Goal: Task Accomplishment & Management: Use online tool/utility

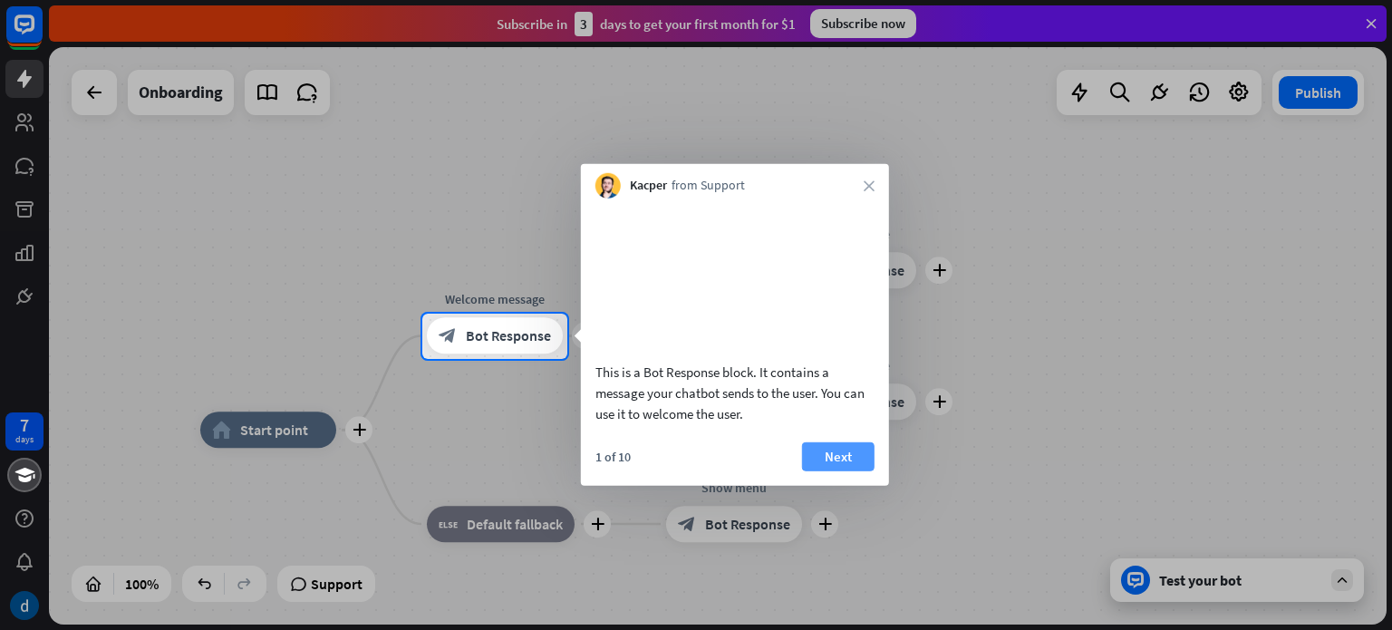
click at [855, 470] on button "Next" at bounding box center [838, 455] width 73 height 29
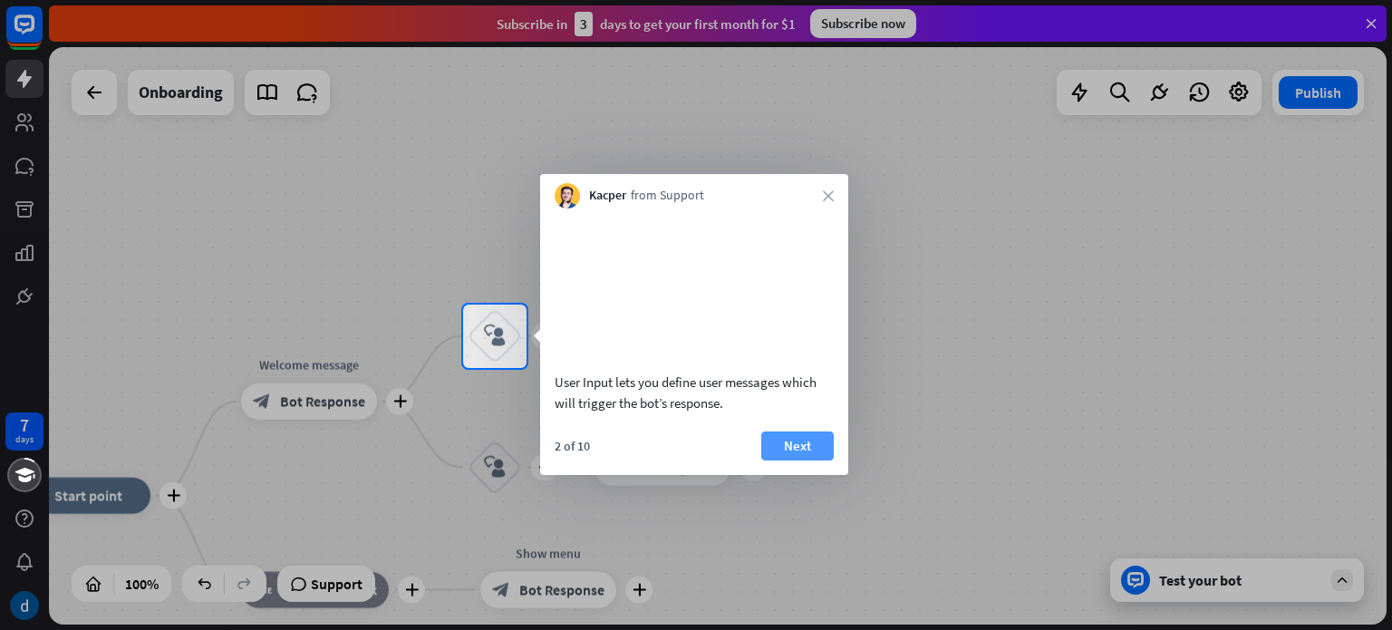
click at [798, 458] on button "Next" at bounding box center [797, 445] width 73 height 29
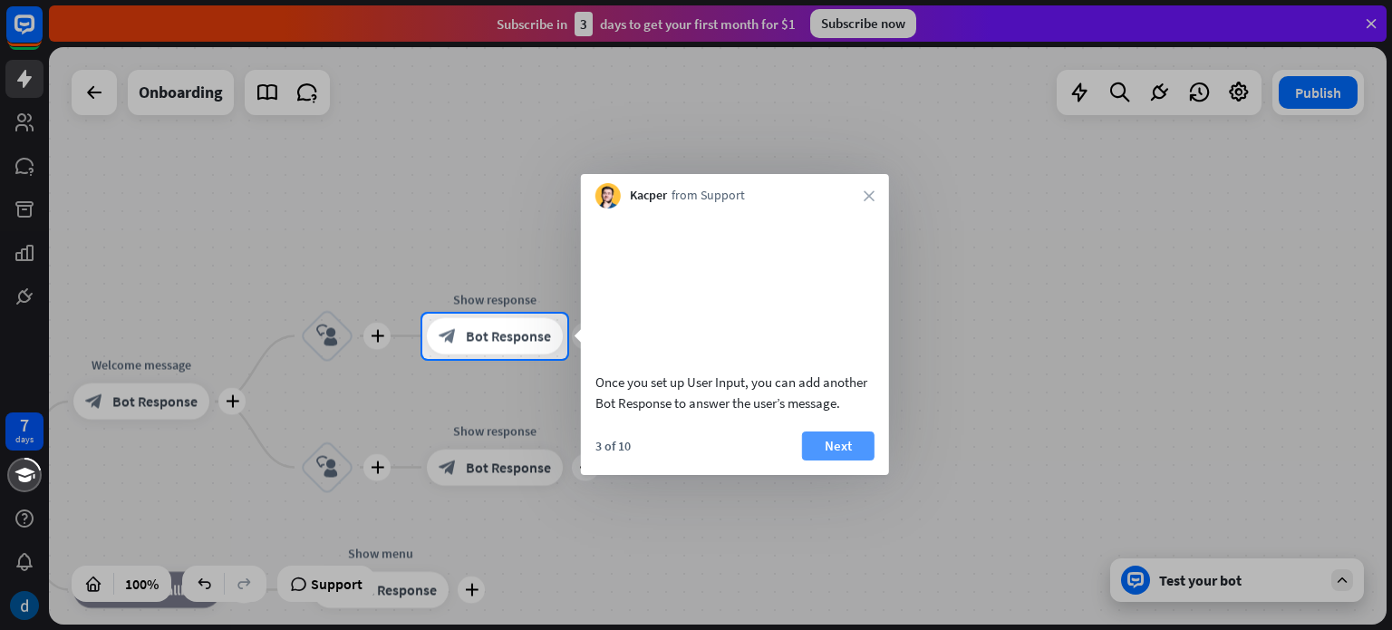
click at [829, 460] on button "Next" at bounding box center [838, 445] width 73 height 29
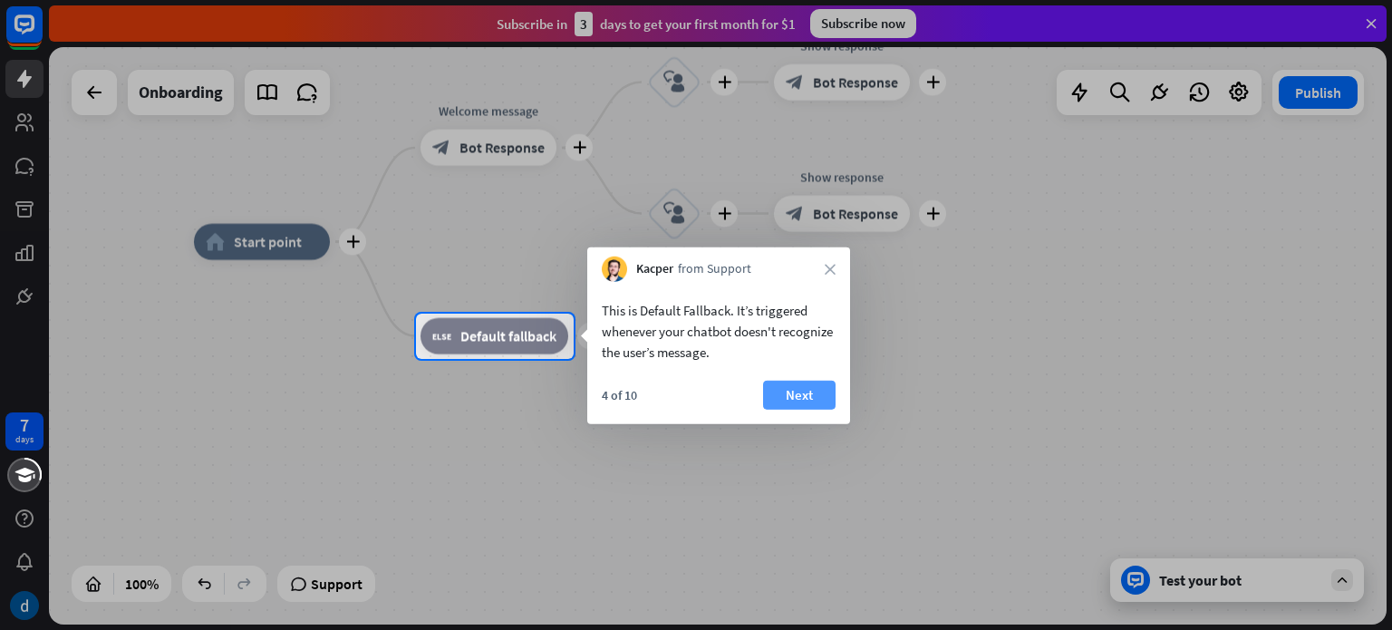
click at [813, 395] on button "Next" at bounding box center [799, 395] width 73 height 29
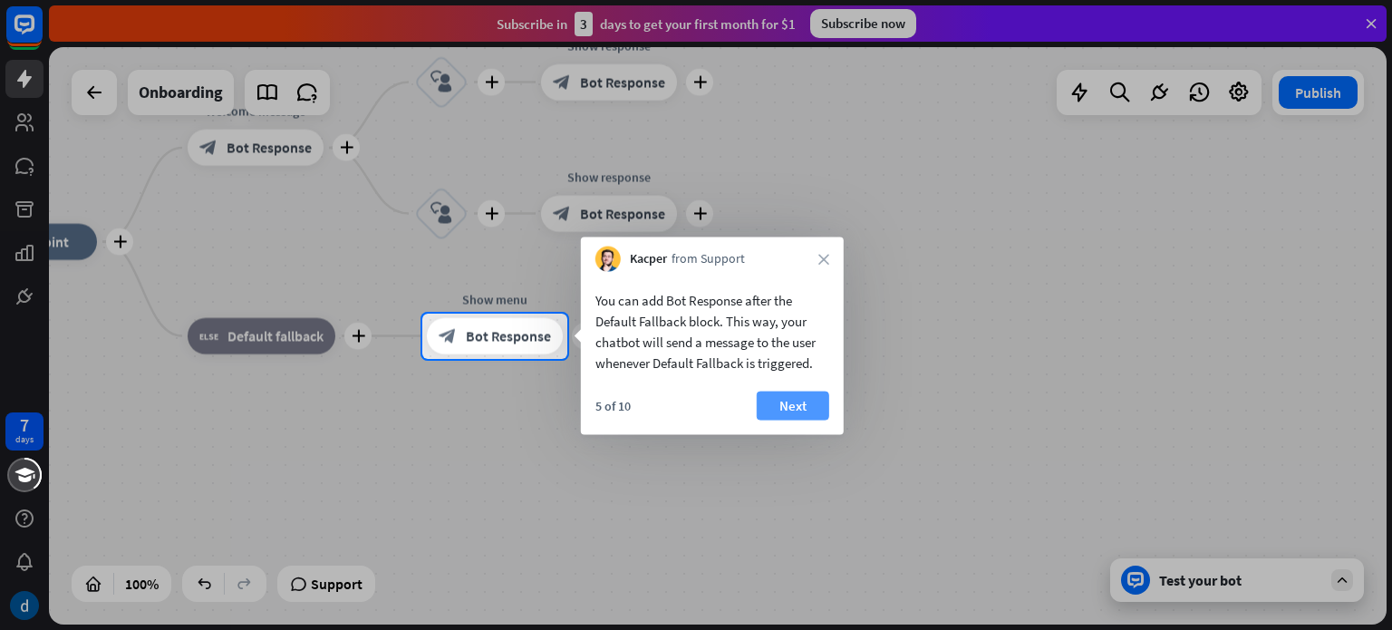
click at [784, 401] on button "Next" at bounding box center [793, 406] width 73 height 29
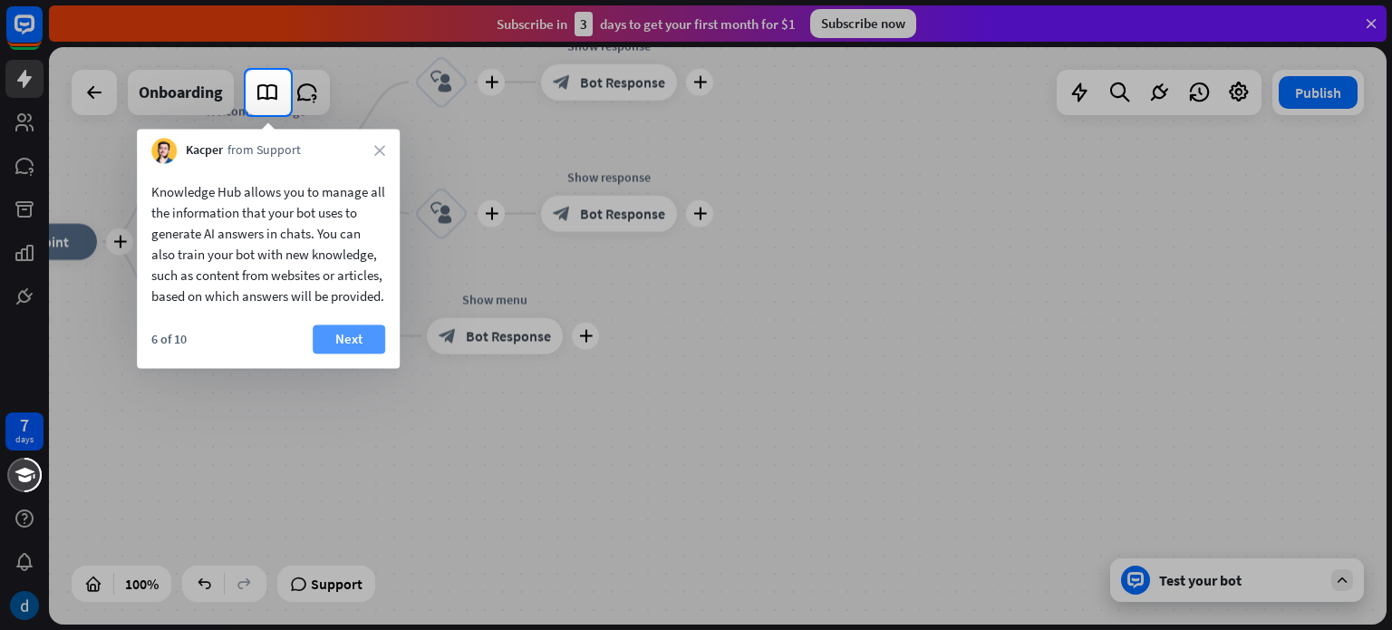
click at [348, 353] on button "Next" at bounding box center [349, 338] width 73 height 29
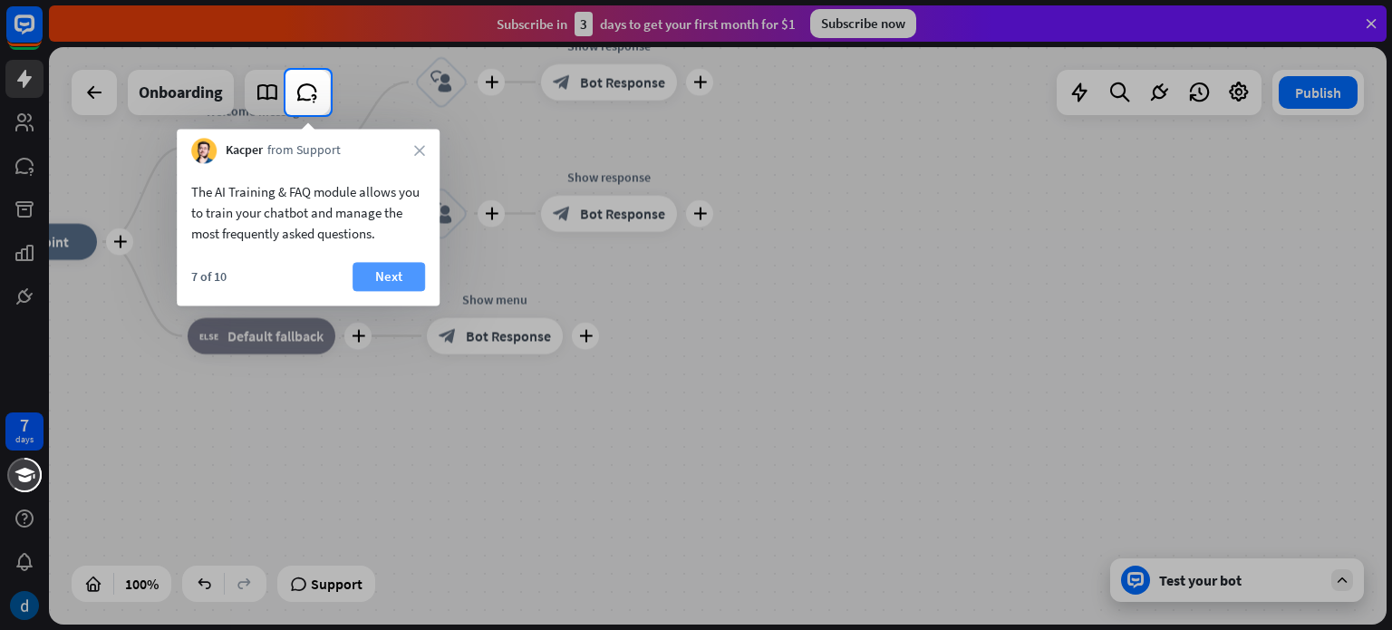
click at [392, 276] on button "Next" at bounding box center [389, 276] width 73 height 29
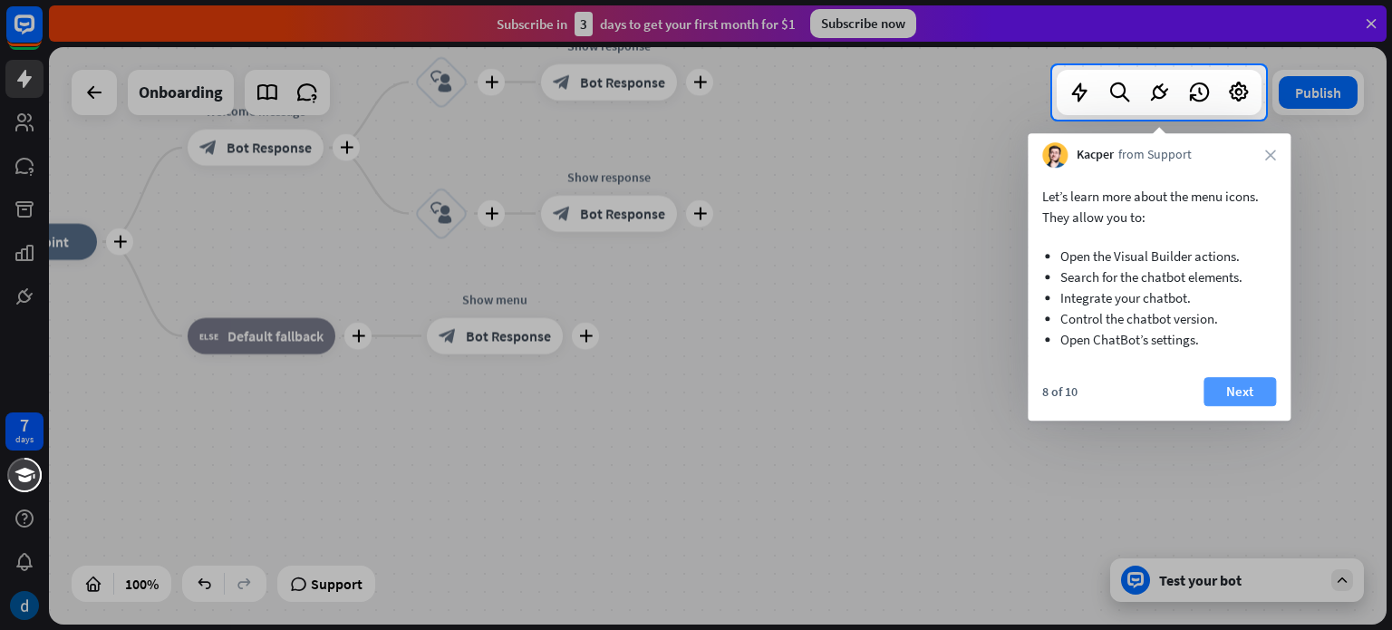
click at [1241, 397] on button "Next" at bounding box center [1240, 391] width 73 height 29
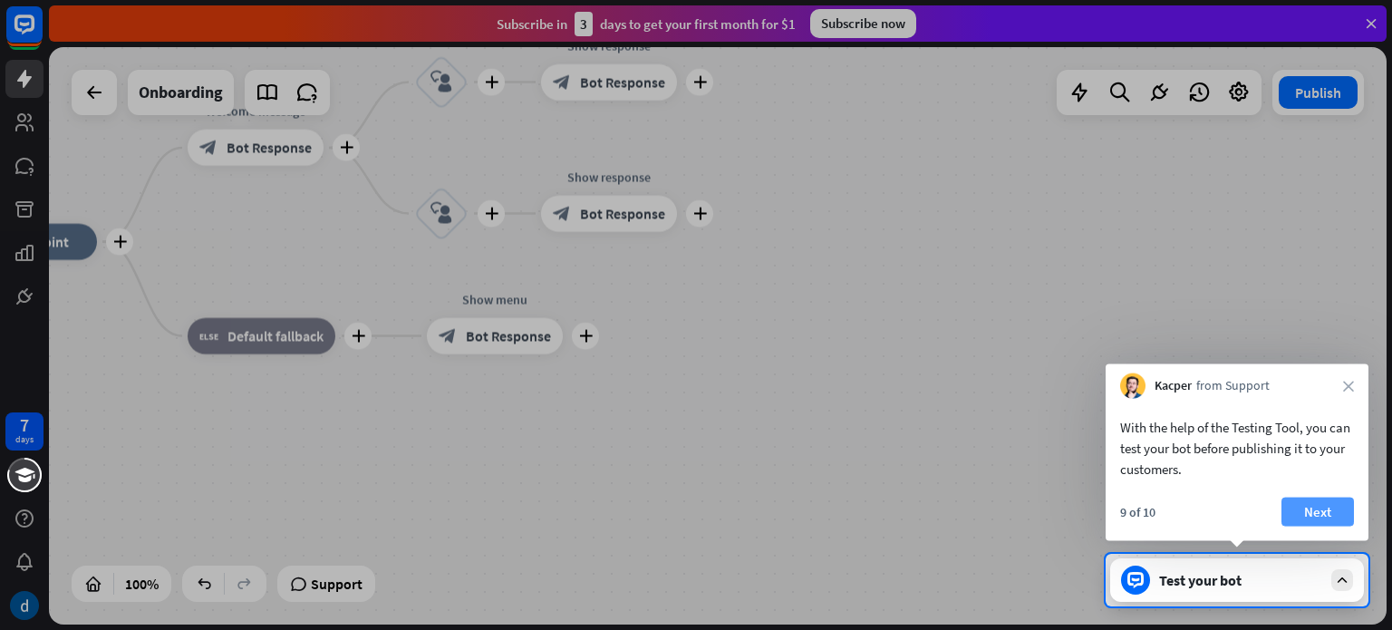
click at [1327, 517] on button "Next" at bounding box center [1318, 512] width 73 height 29
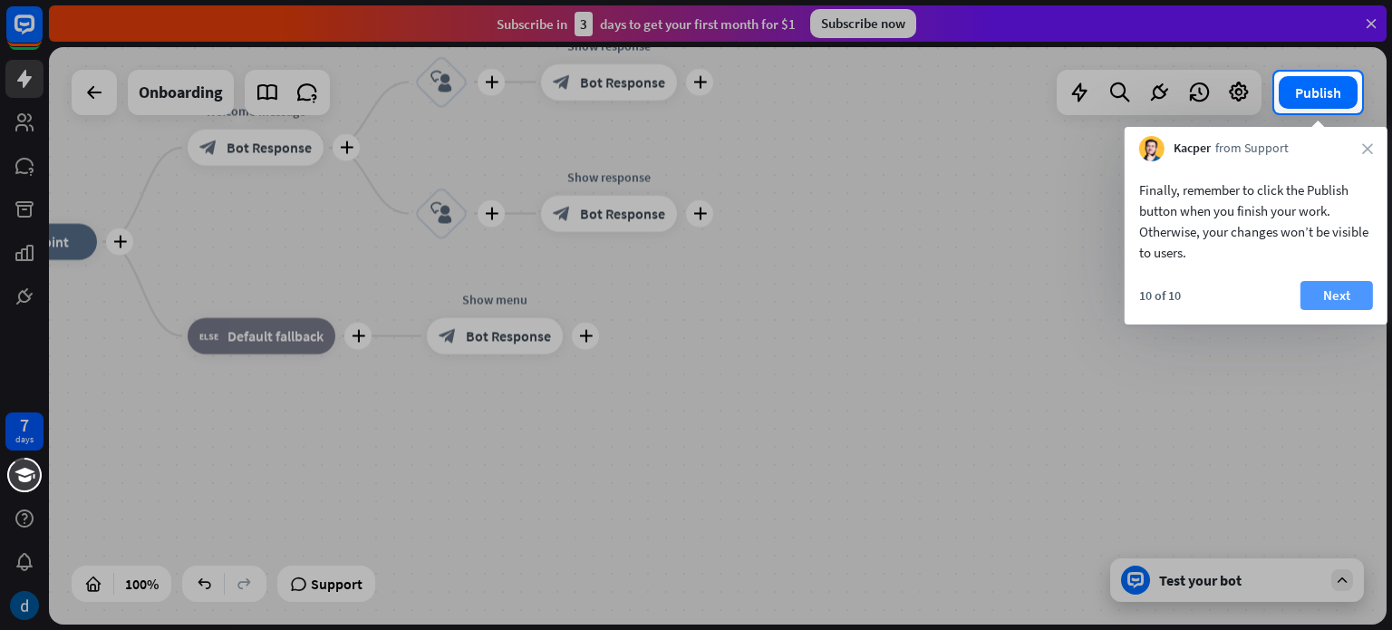
click at [1335, 296] on button "Next" at bounding box center [1337, 295] width 73 height 29
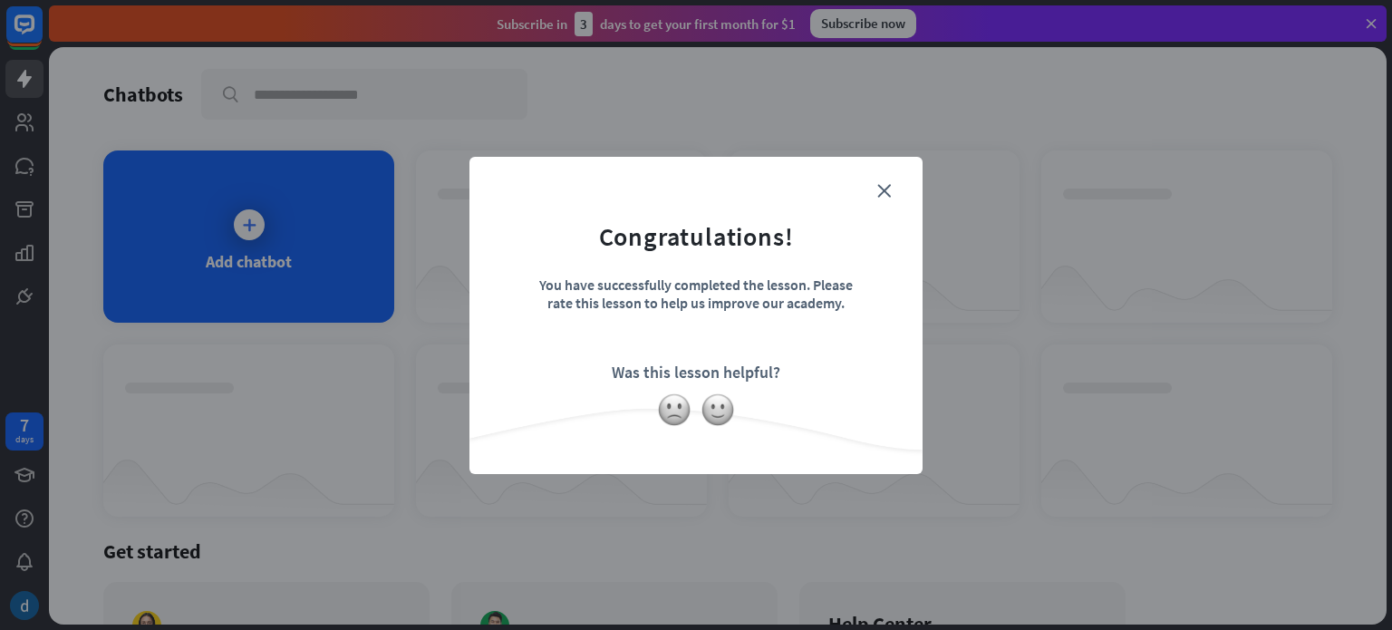
click at [892, 188] on form "Congratulations! You have successfully completed the lesson. Please rate this l…" at bounding box center [696, 287] width 408 height 217
click at [888, 189] on icon "close" at bounding box center [884, 191] width 14 height 14
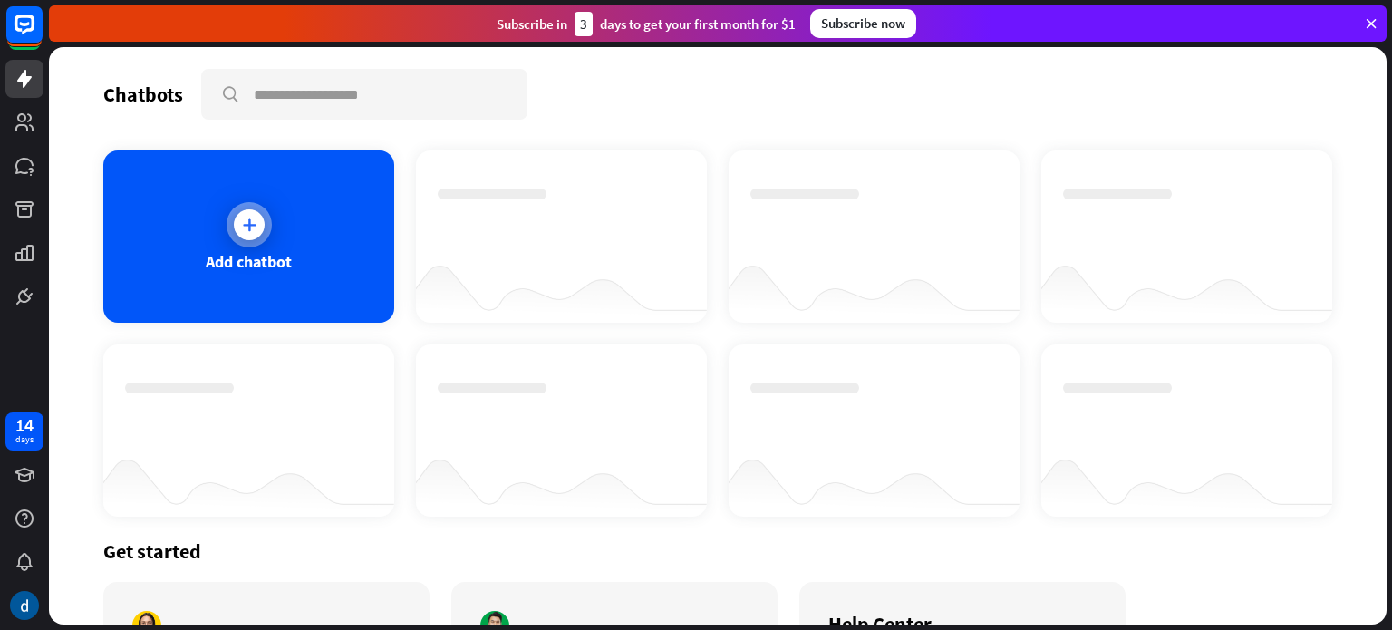
click at [286, 255] on div "Add chatbot" at bounding box center [249, 261] width 86 height 21
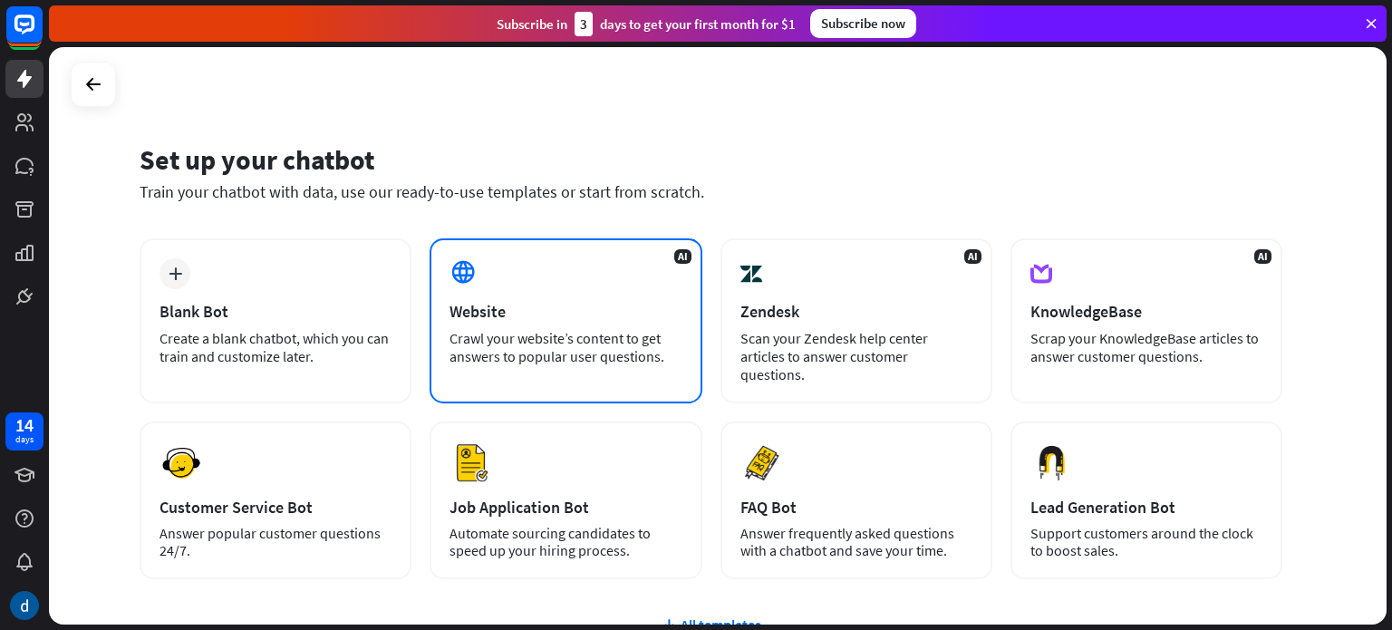
click at [580, 321] on div "Website" at bounding box center [566, 311] width 232 height 21
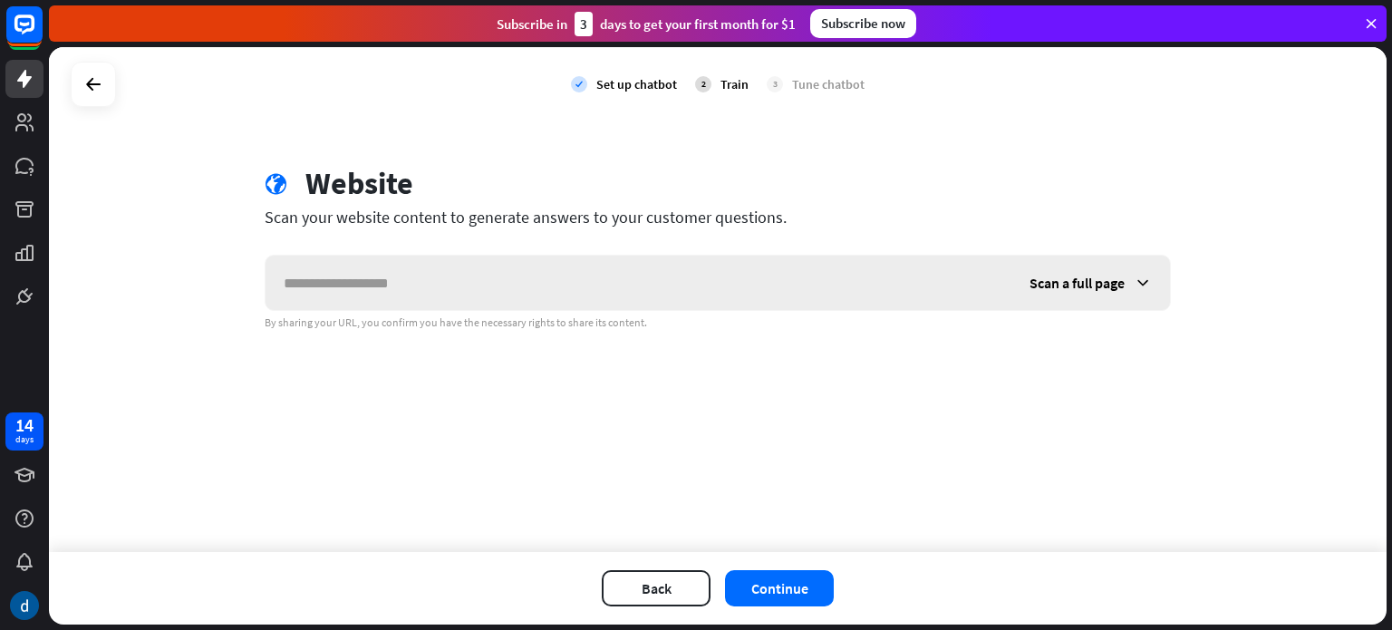
click at [1120, 282] on span "Scan a full page" at bounding box center [1077, 283] width 95 height 18
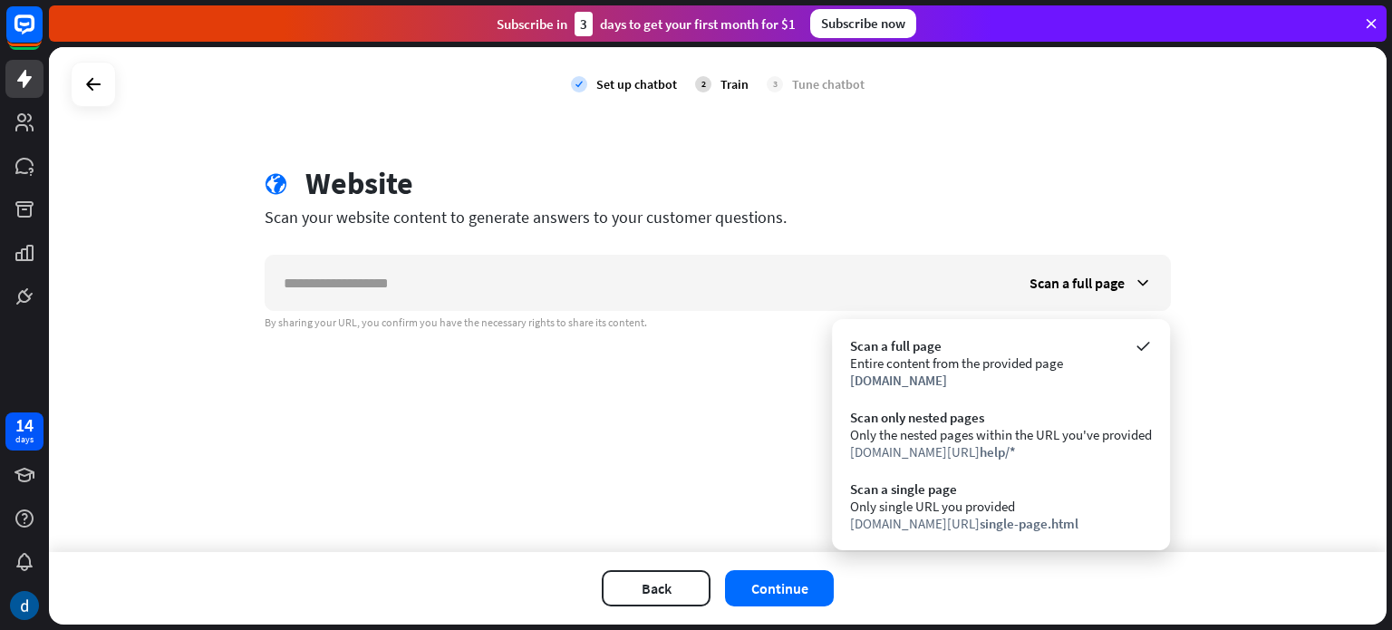
click at [966, 192] on div "globe Website" at bounding box center [718, 186] width 906 height 42
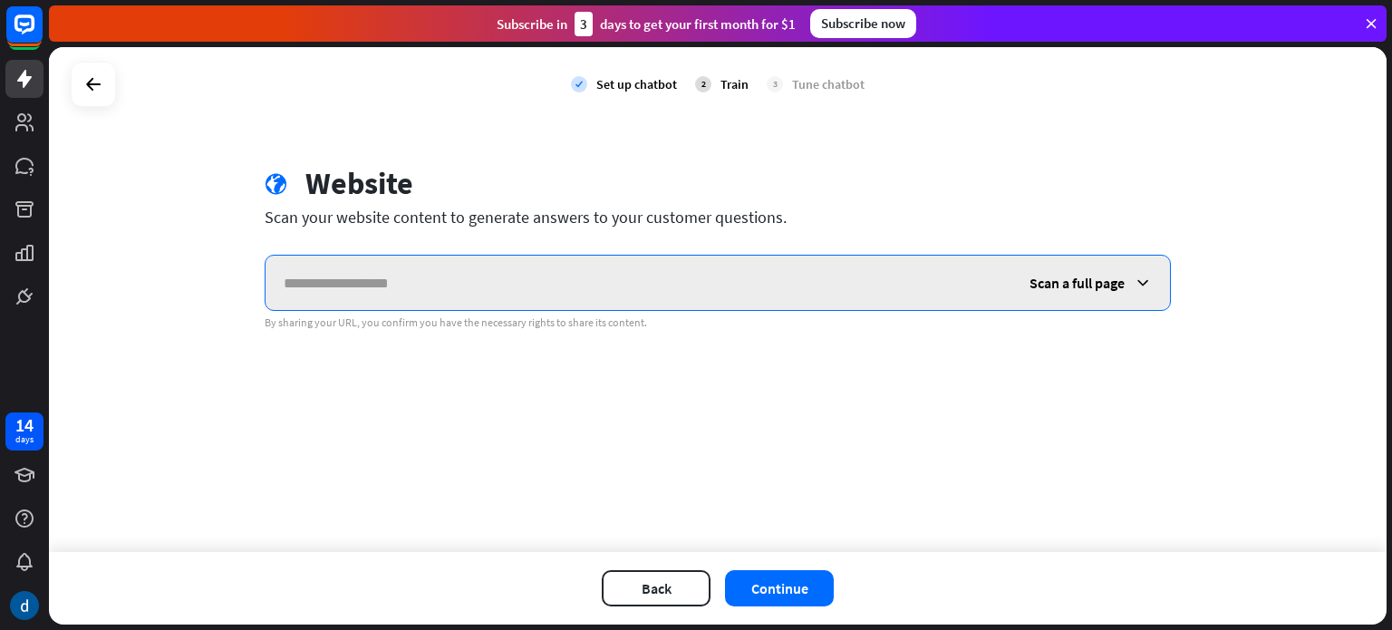
click at [408, 286] on input "text" at bounding box center [639, 283] width 746 height 54
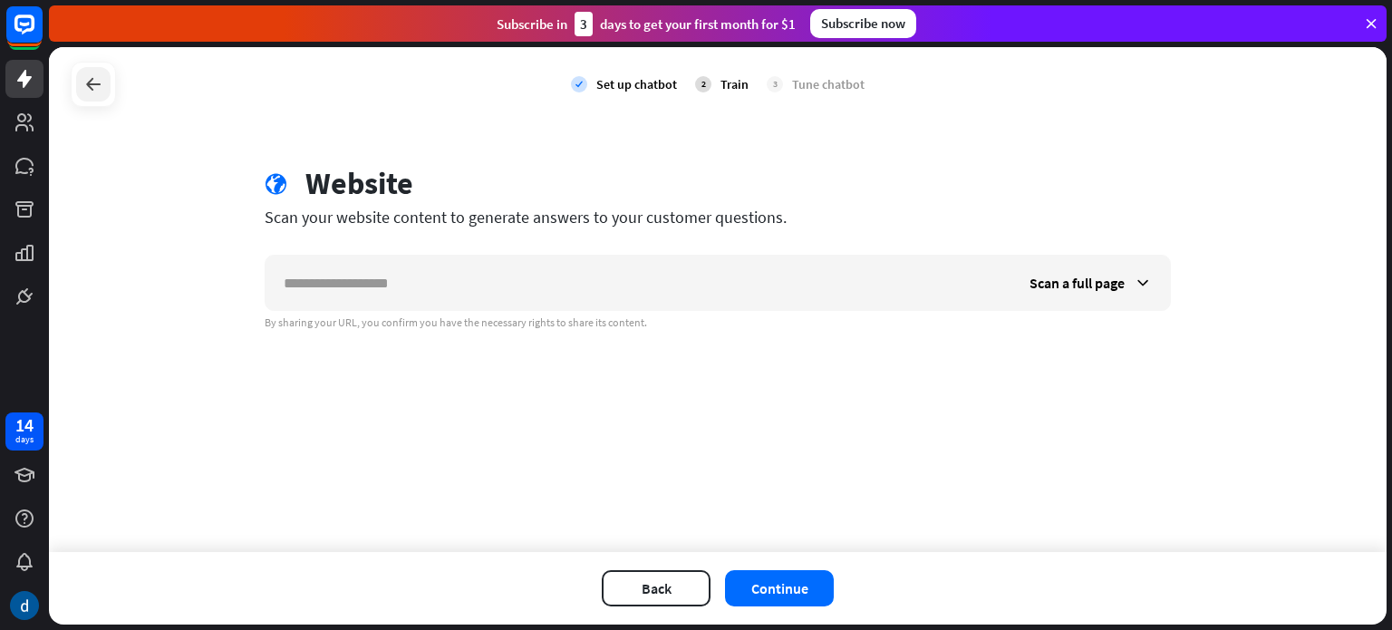
click at [90, 81] on icon at bounding box center [93, 84] width 22 height 22
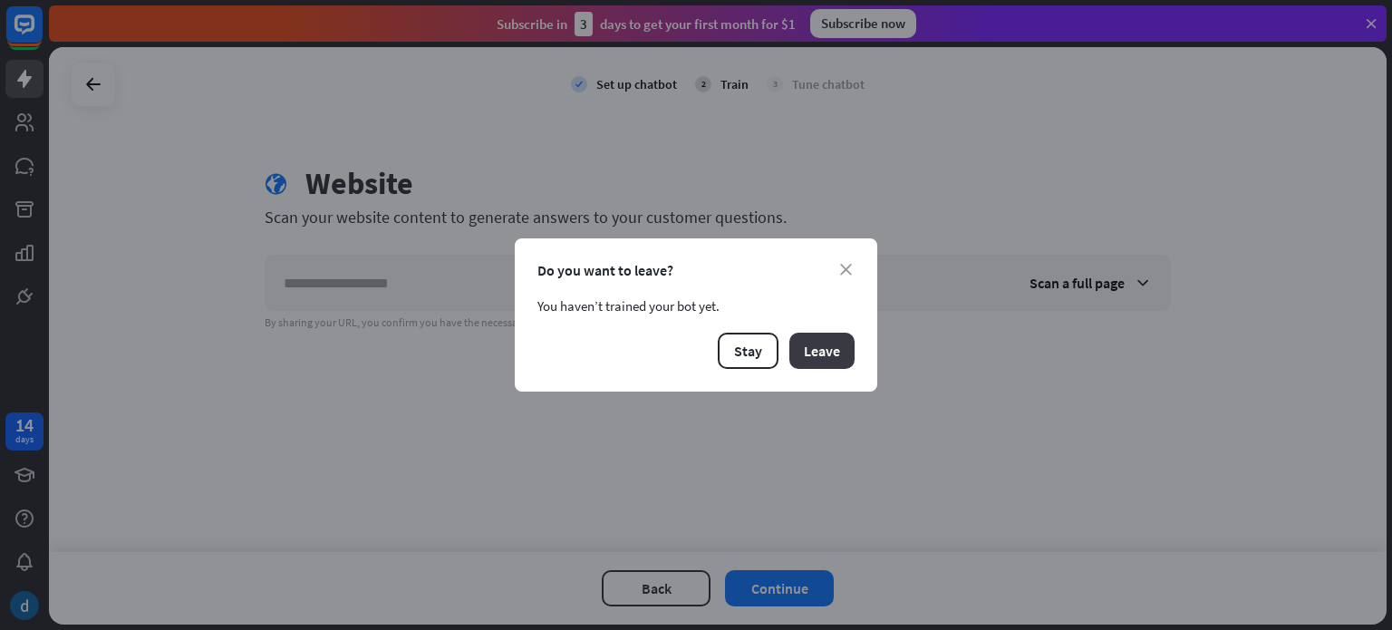
click at [827, 353] on button "Leave" at bounding box center [821, 351] width 65 height 36
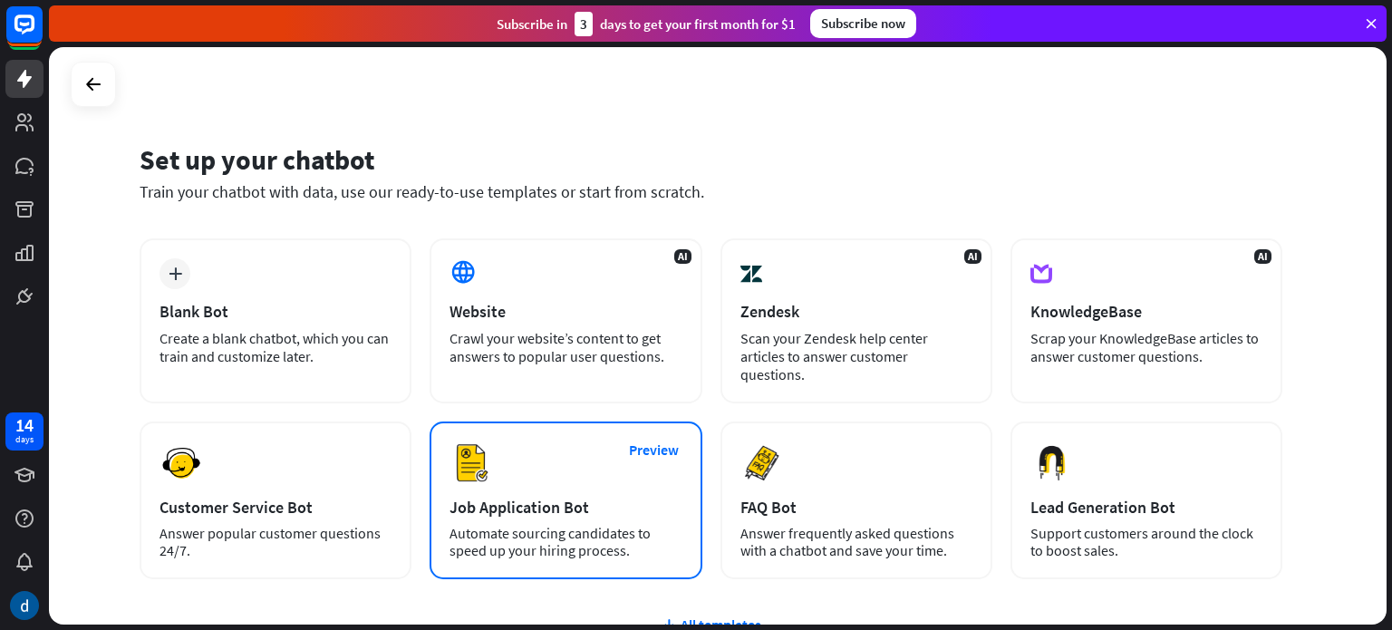
click at [570, 528] on div "Automate sourcing candidates to speed up your hiring process." at bounding box center [566, 542] width 232 height 34
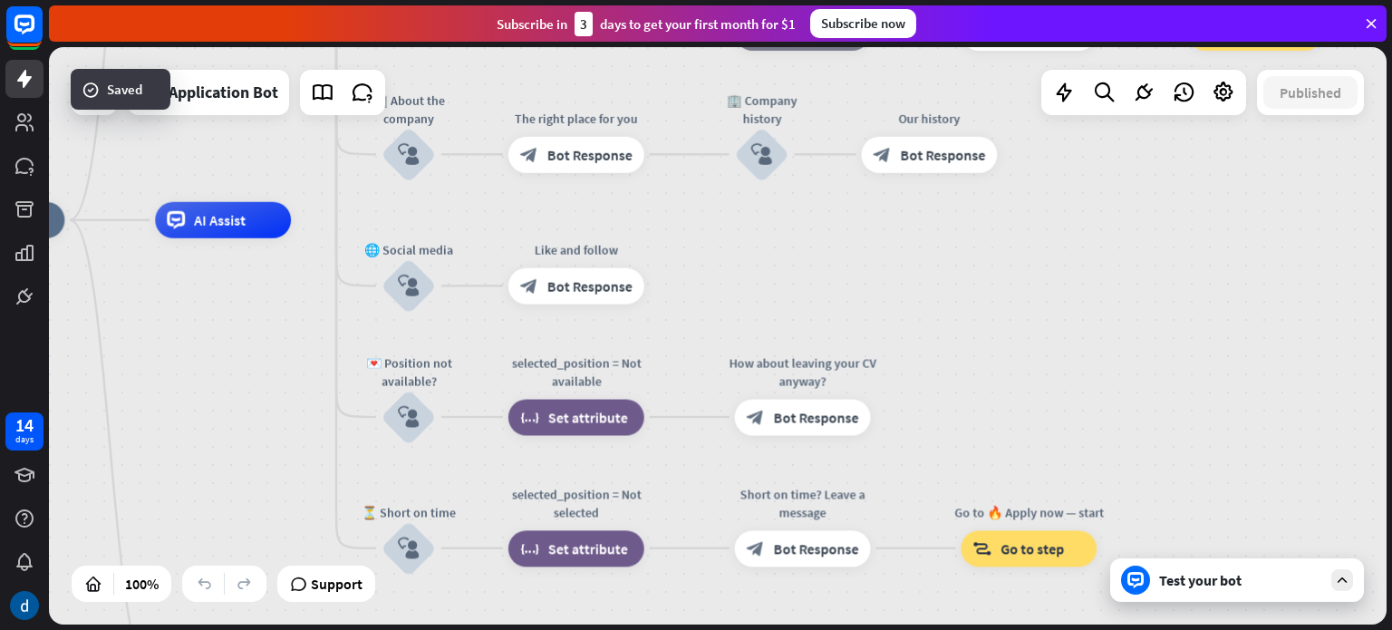
drag, startPoint x: 668, startPoint y: 496, endPoint x: 272, endPoint y: 368, distance: 416.2
click at [272, 368] on div "home_2 Start point Welcome message block_bot_response Bot Response ✨ Main menu …" at bounding box center [596, 508] width 1337 height 576
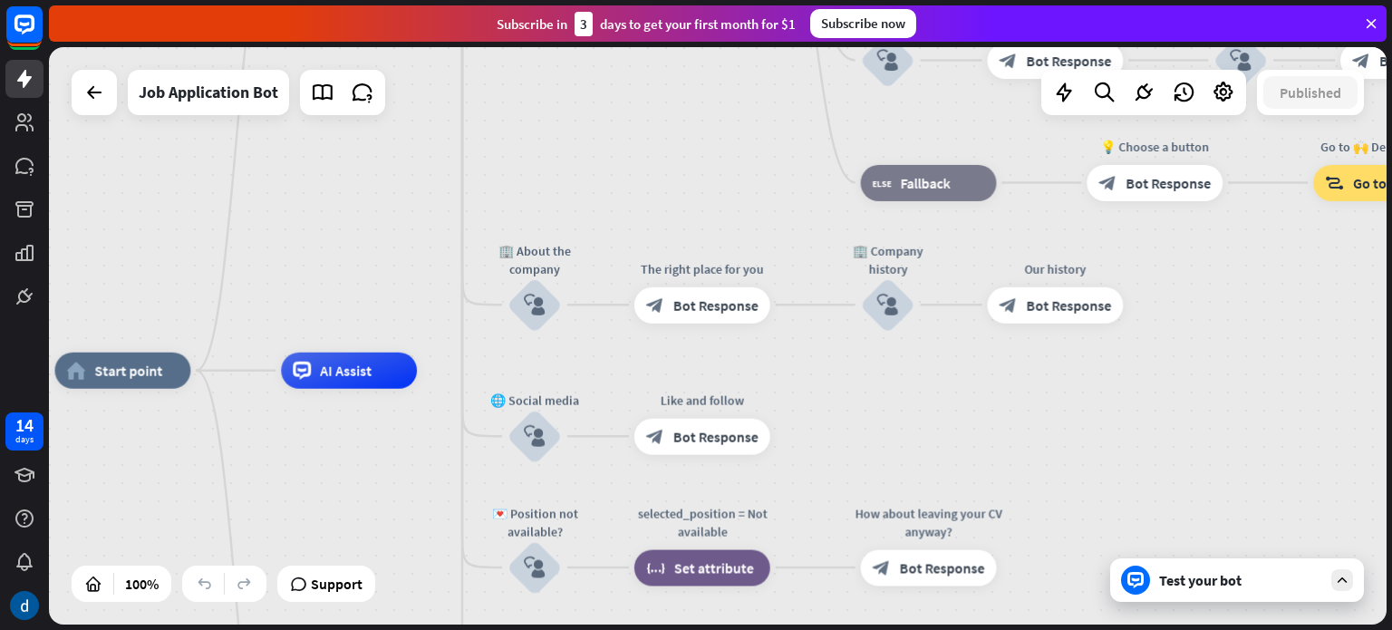
drag, startPoint x: 968, startPoint y: 283, endPoint x: 1138, endPoint y: 460, distance: 245.5
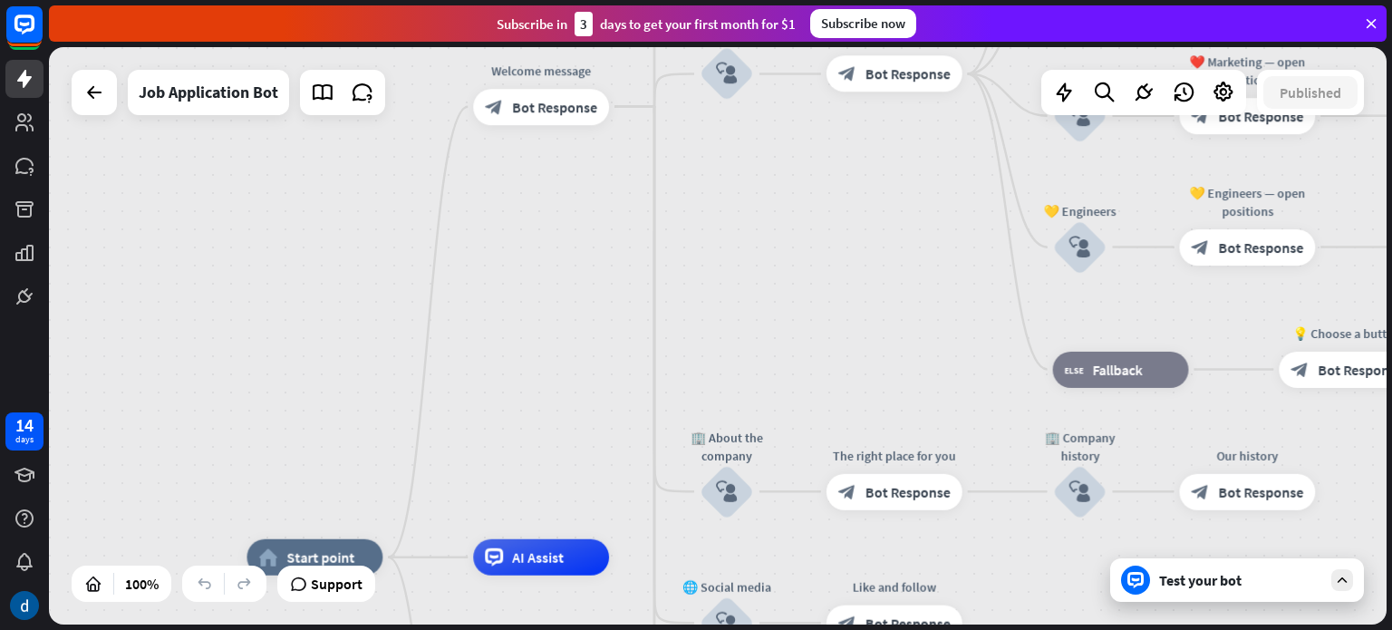
drag, startPoint x: 564, startPoint y: 102, endPoint x: 797, endPoint y: 385, distance: 367.1
click at [797, 385] on div "home_2 Start point Welcome message block_bot_response Bot Response ✨ Main menu …" at bounding box center [718, 335] width 1338 height 577
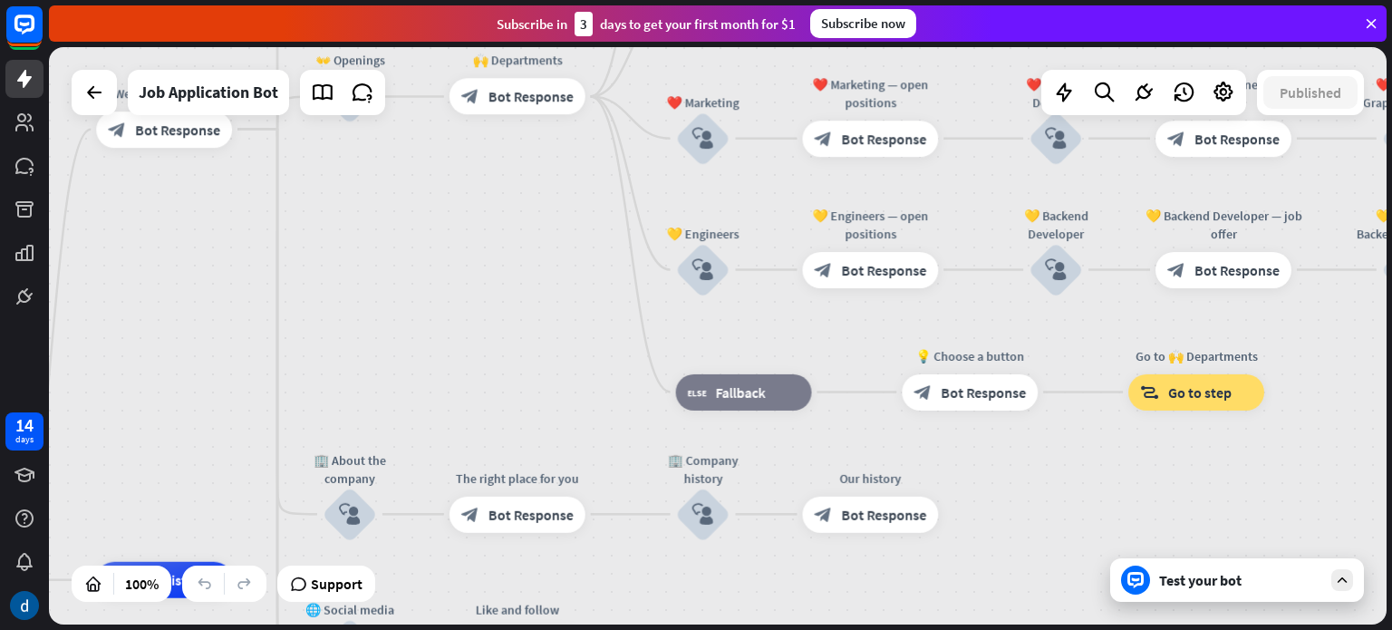
drag, startPoint x: 928, startPoint y: 423, endPoint x: 490, endPoint y: 421, distance: 437.8
click at [490, 421] on div "home_2 Start point Welcome message block_bot_response Bot Response ✨ Main menu …" at bounding box center [718, 335] width 1338 height 577
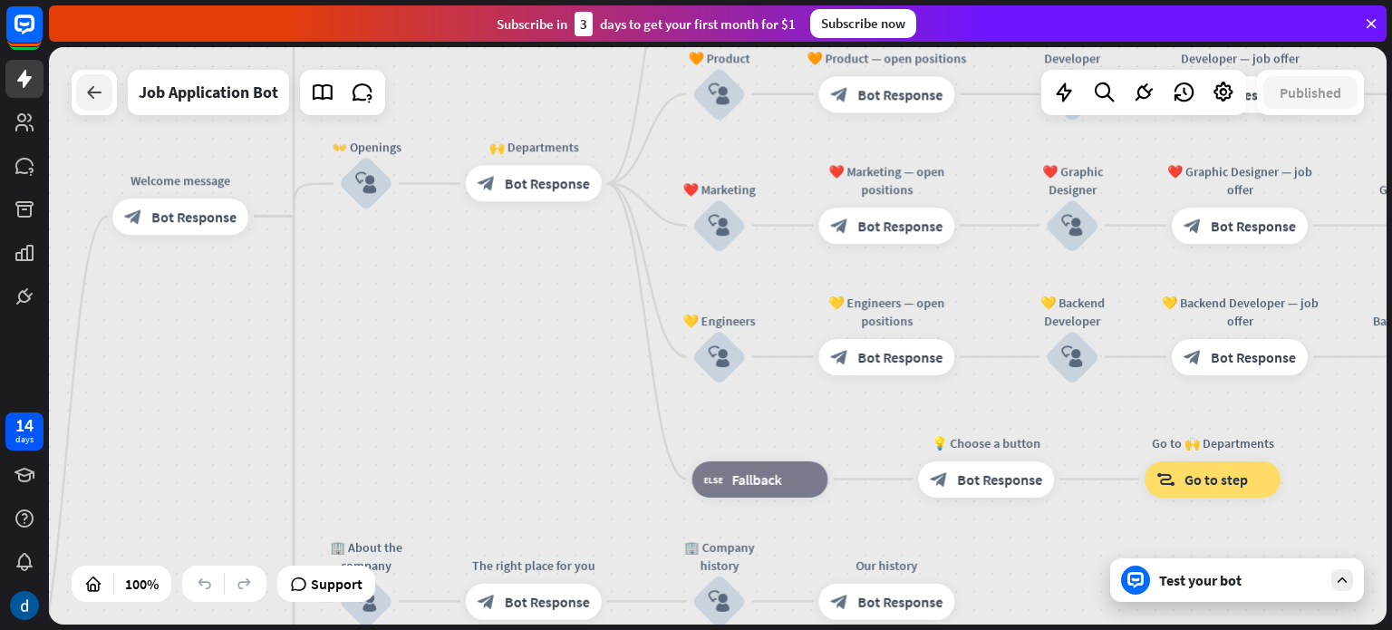
click at [107, 106] on div at bounding box center [94, 92] width 36 height 36
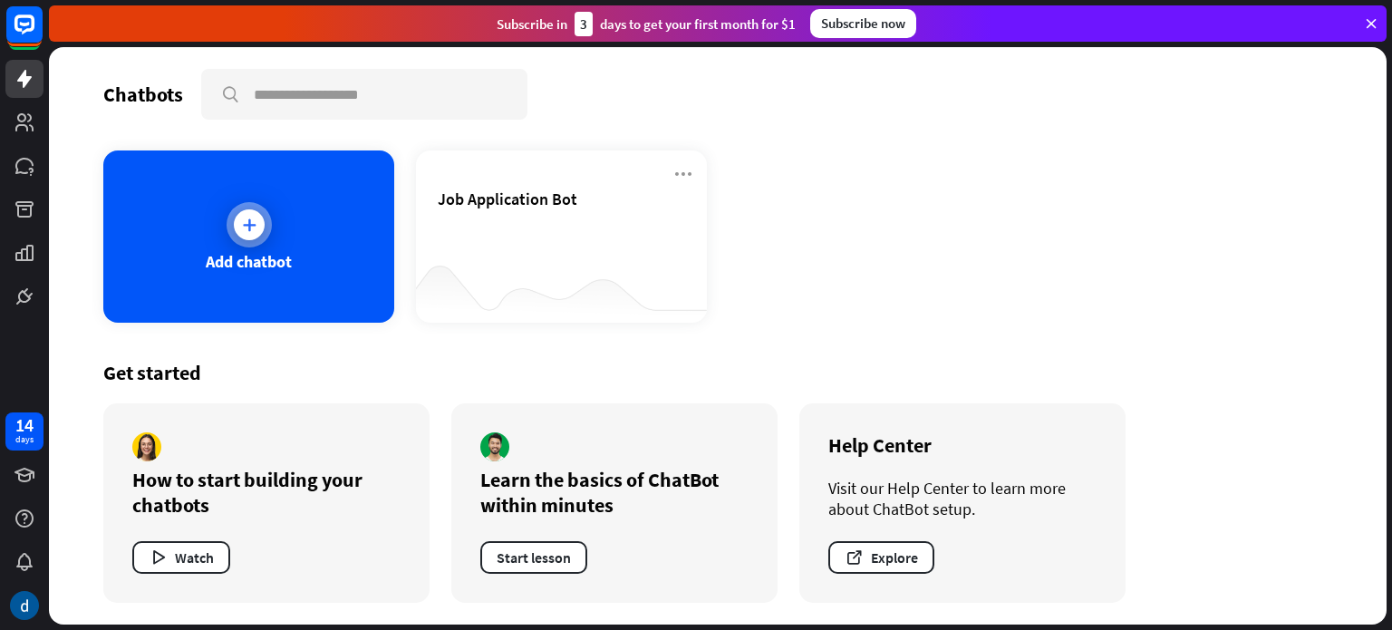
click at [237, 276] on div "Add chatbot" at bounding box center [248, 236] width 291 height 172
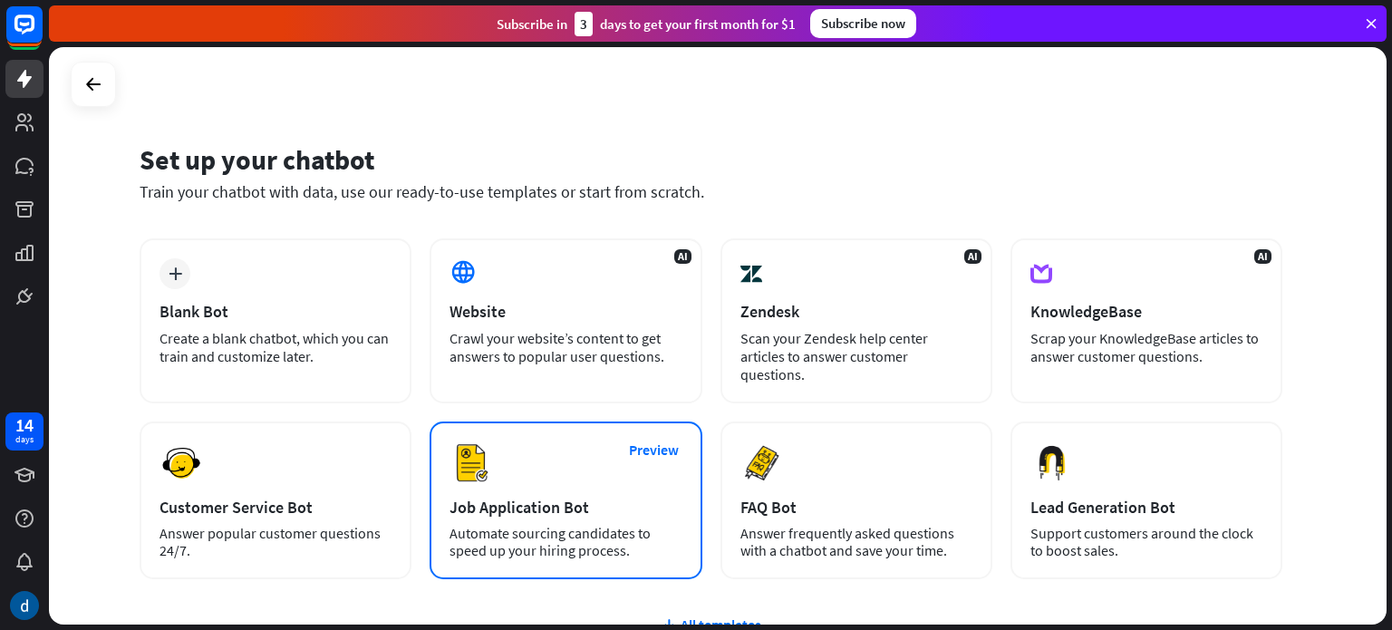
click at [566, 501] on div "Preview Job Application Bot Automate sourcing candidates to speed up your hirin…" at bounding box center [566, 500] width 272 height 158
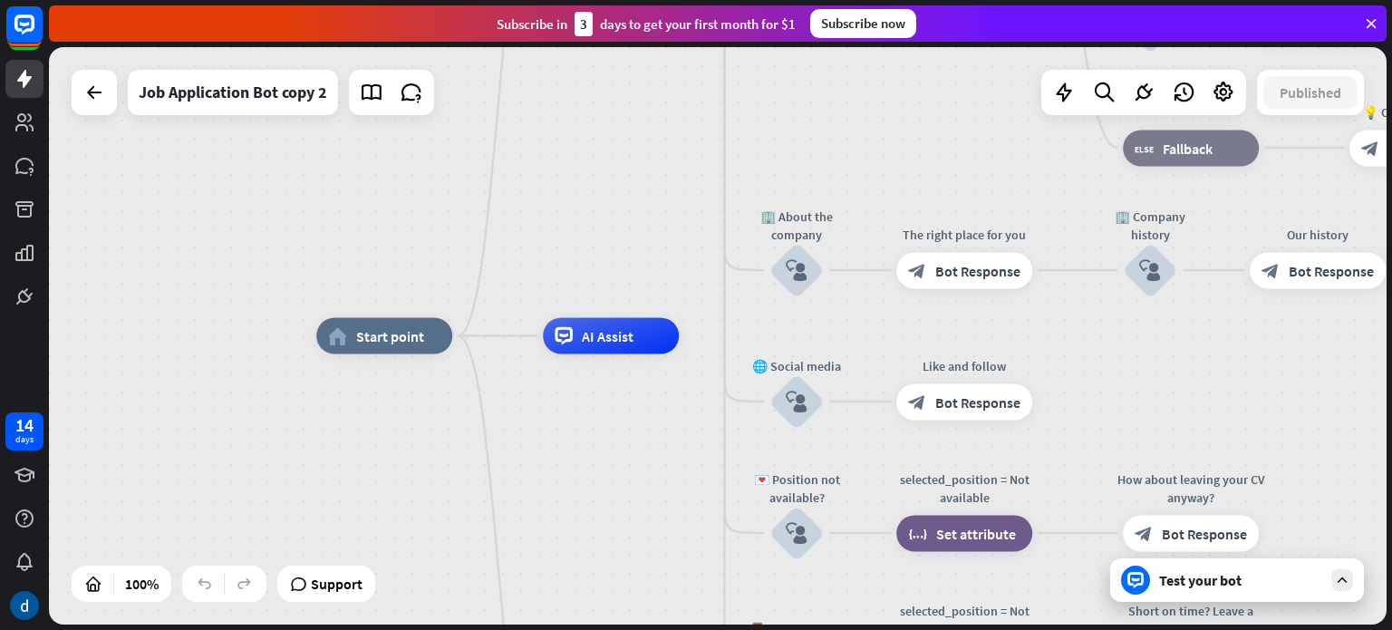
click at [89, 111] on div at bounding box center [94, 92] width 45 height 45
click at [98, 102] on icon at bounding box center [94, 93] width 22 height 22
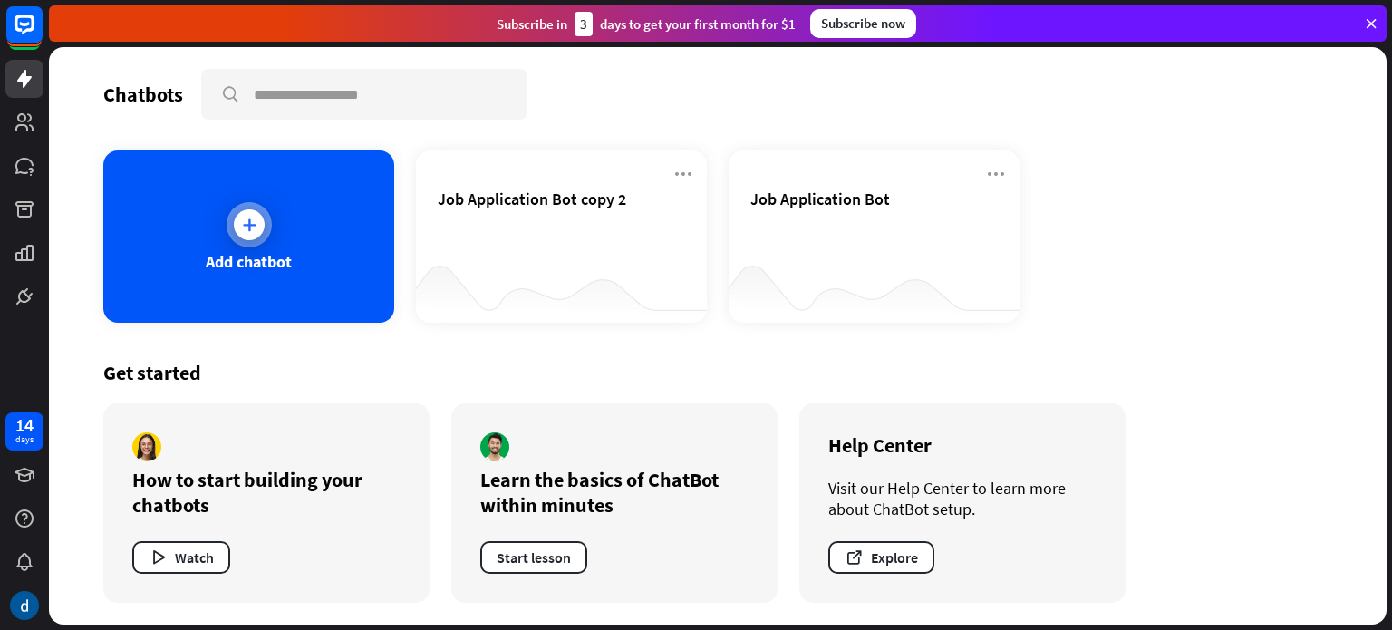
click at [227, 198] on div "Add chatbot" at bounding box center [248, 236] width 291 height 172
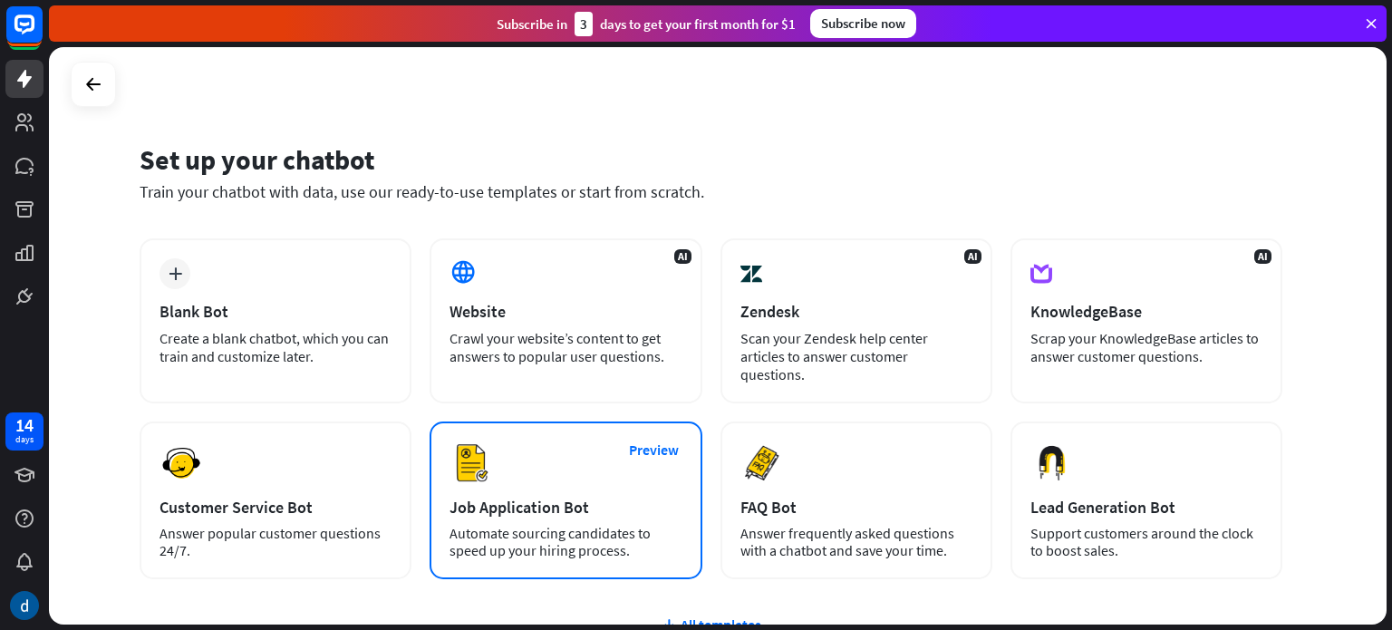
scroll to position [152, 0]
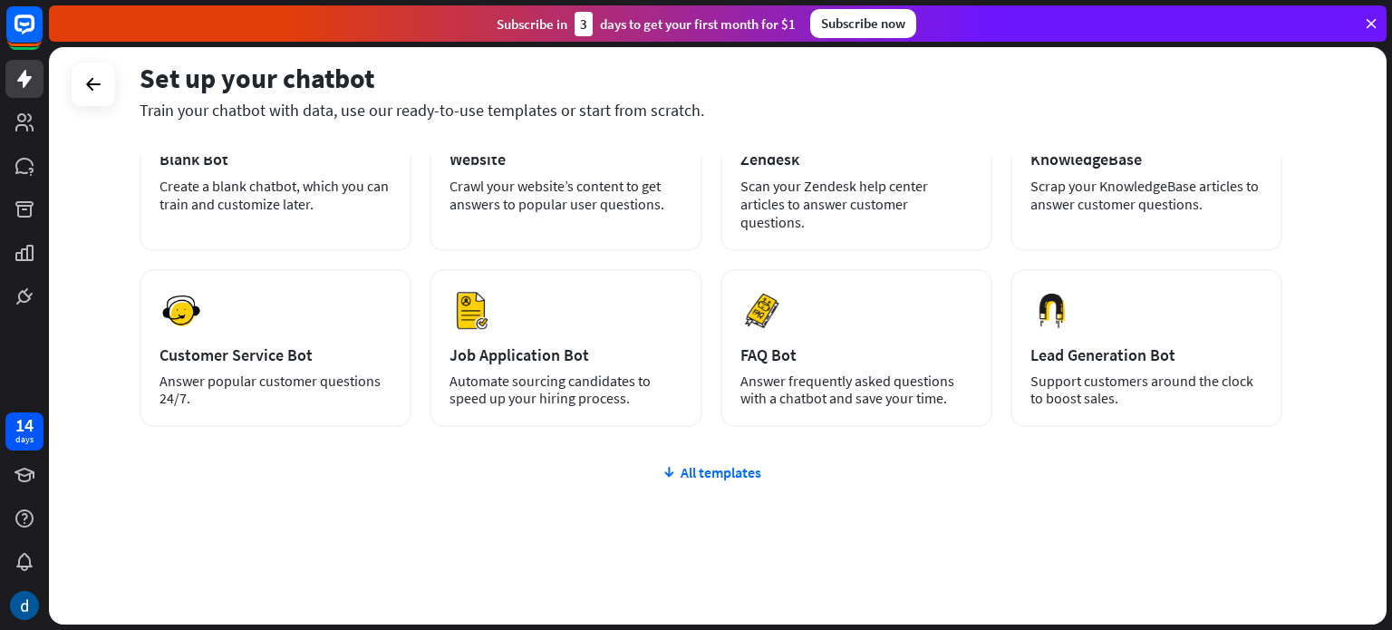
click at [727, 463] on div "plus Blank Bot Create a blank chatbot, which you can train and customize later.…" at bounding box center [711, 365] width 1143 height 558
click at [721, 463] on div "All templates" at bounding box center [711, 472] width 1143 height 18
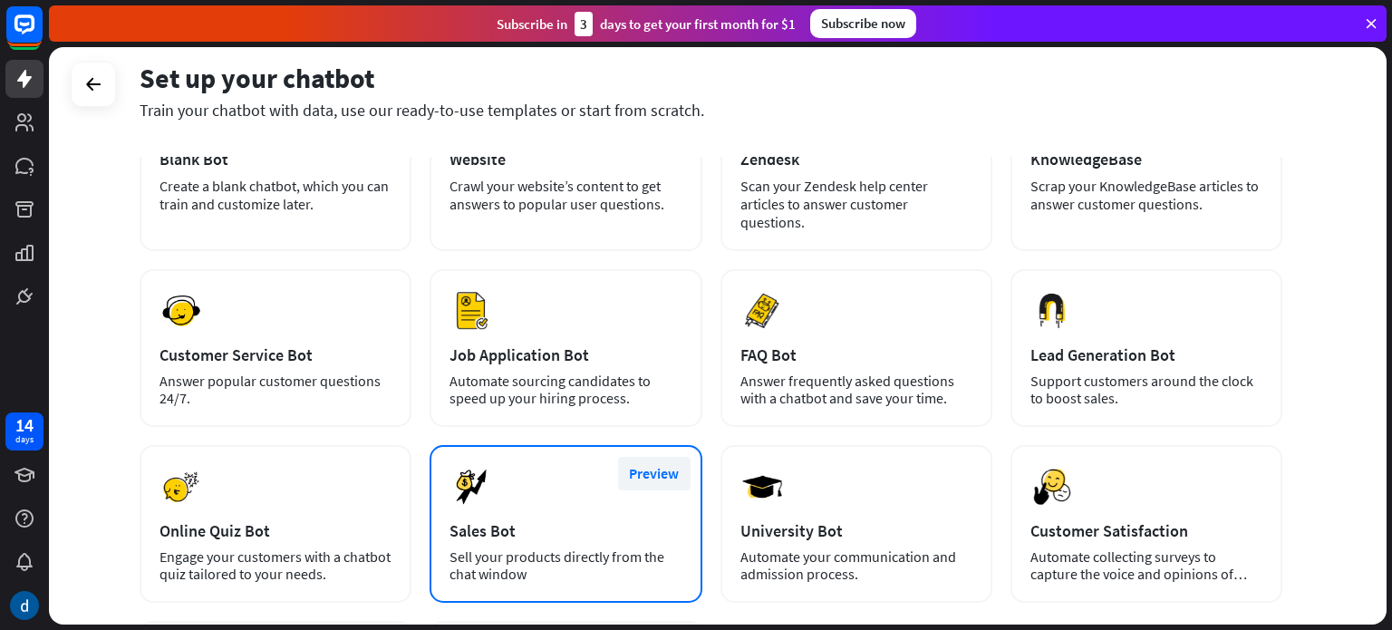
scroll to position [411, 0]
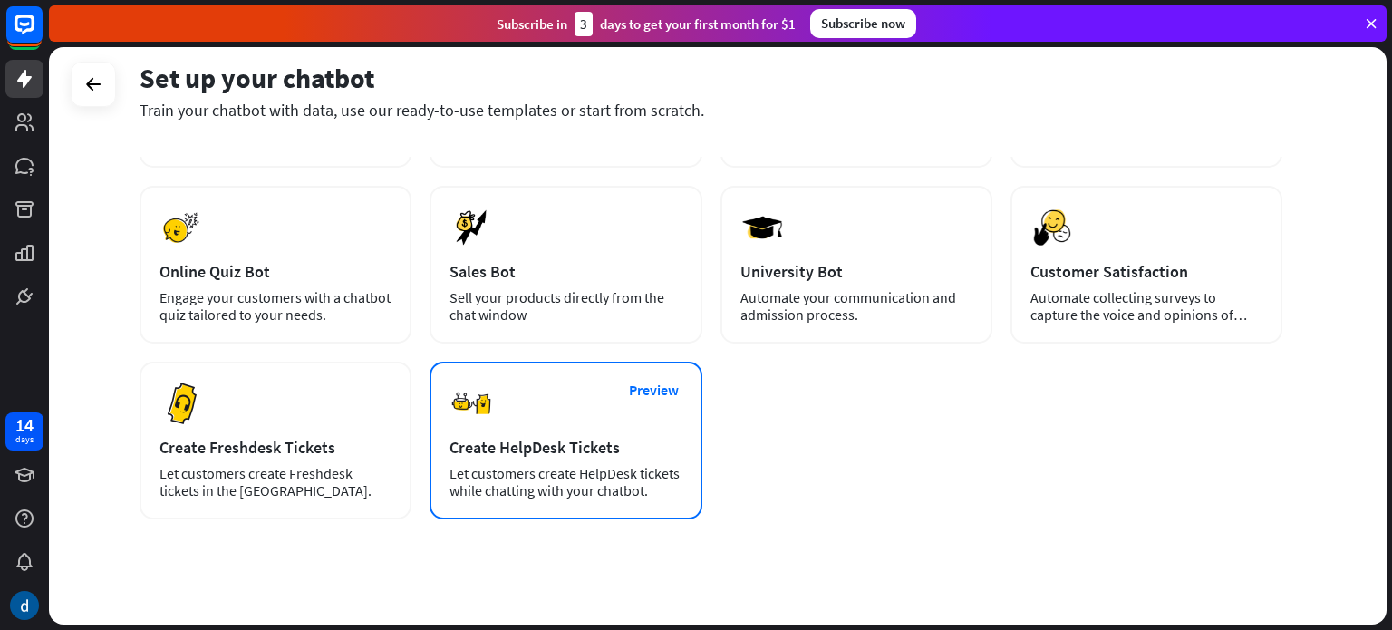
click at [638, 469] on div "Let customers create HelpDesk tickets while chatting with your chatbot." at bounding box center [566, 482] width 232 height 34
